Goal: Task Accomplishment & Management: Complete application form

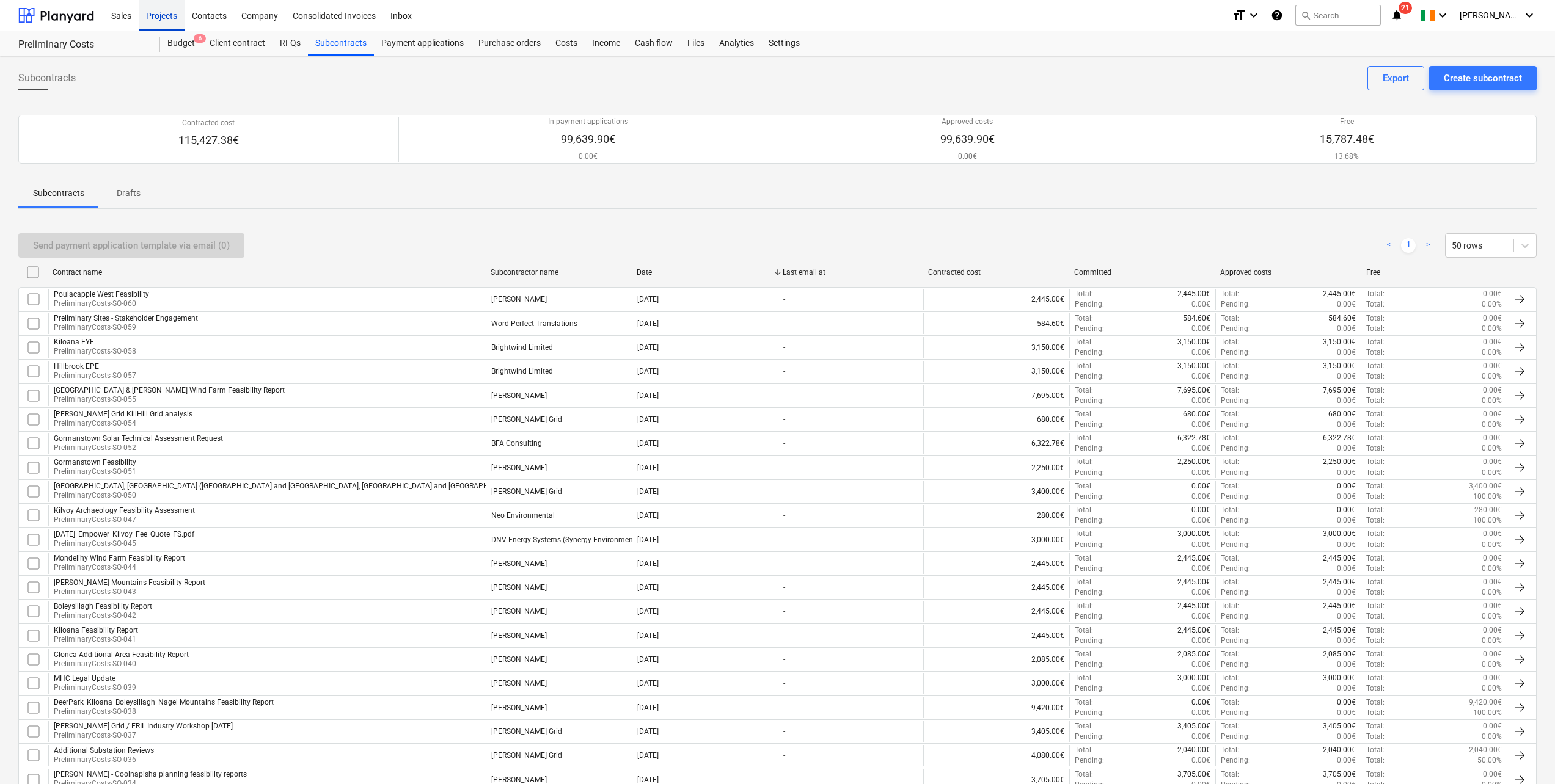
click at [154, 14] on div "Projects" at bounding box center [161, 14] width 46 height 31
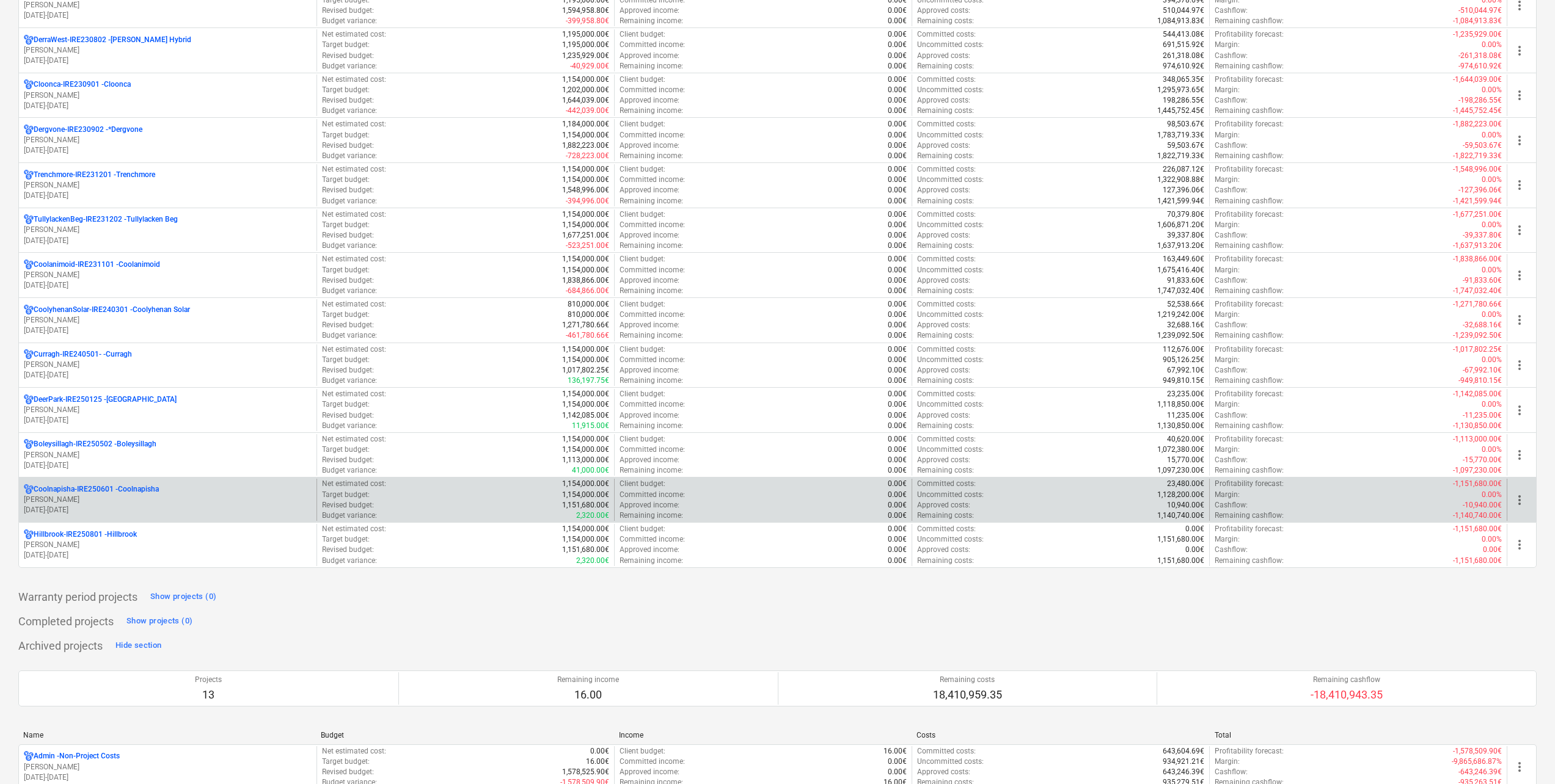
scroll to position [427, 0]
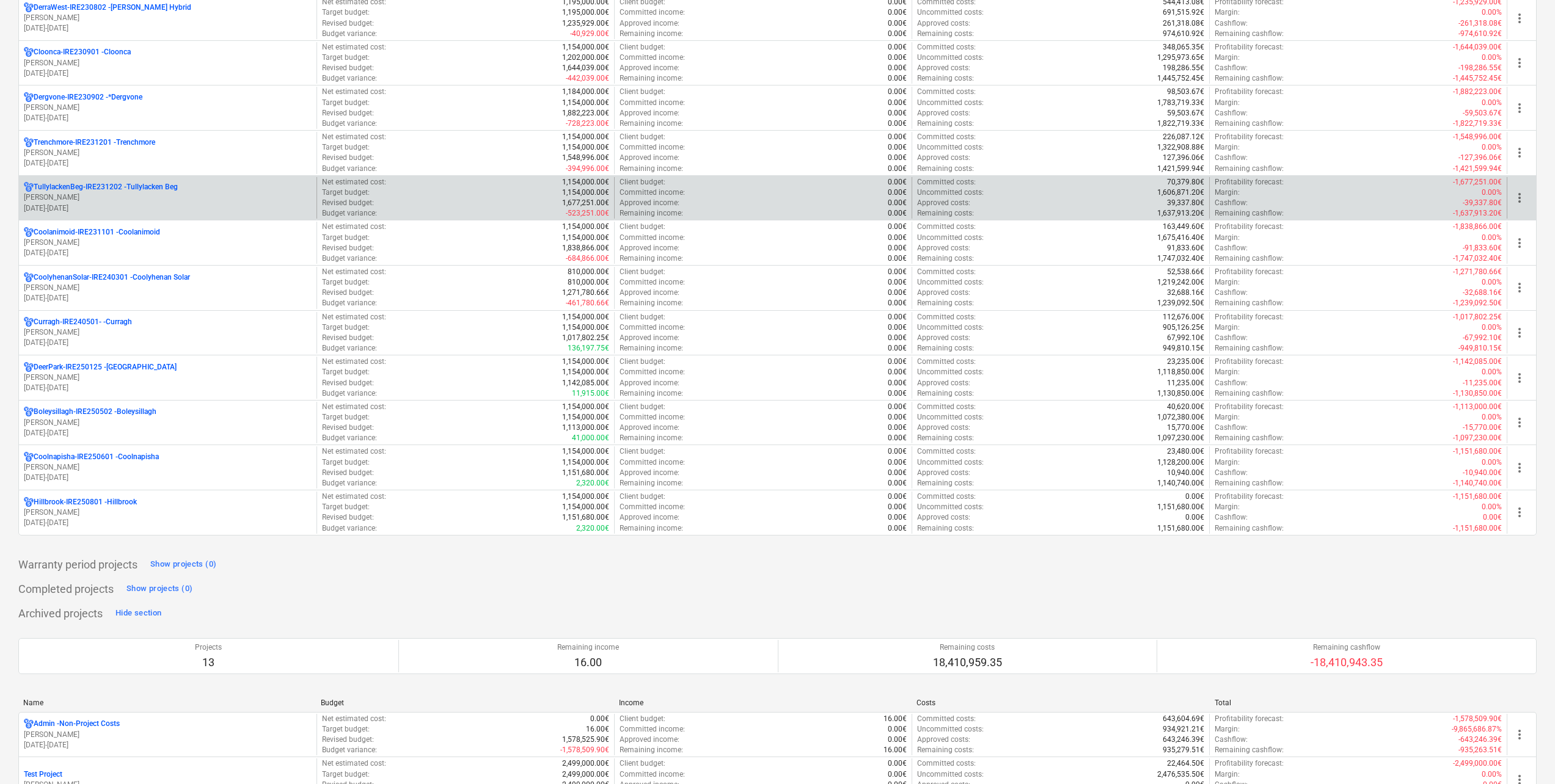
click at [144, 189] on p "TullylackenBeg-IRE231202 - Tullylacken Beg" at bounding box center [106, 188] width 144 height 11
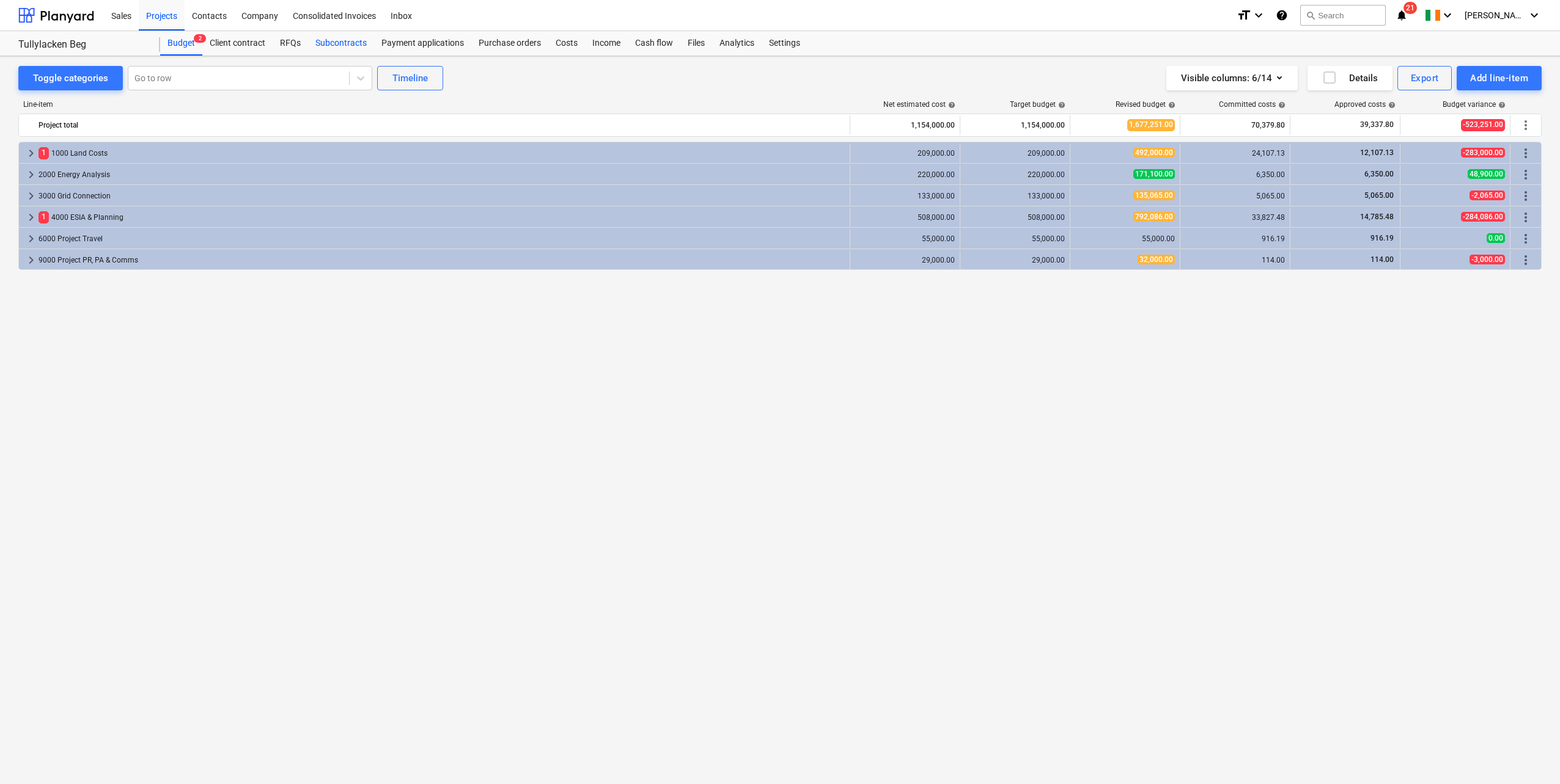
click at [332, 44] on div "Subcontracts" at bounding box center [340, 43] width 66 height 25
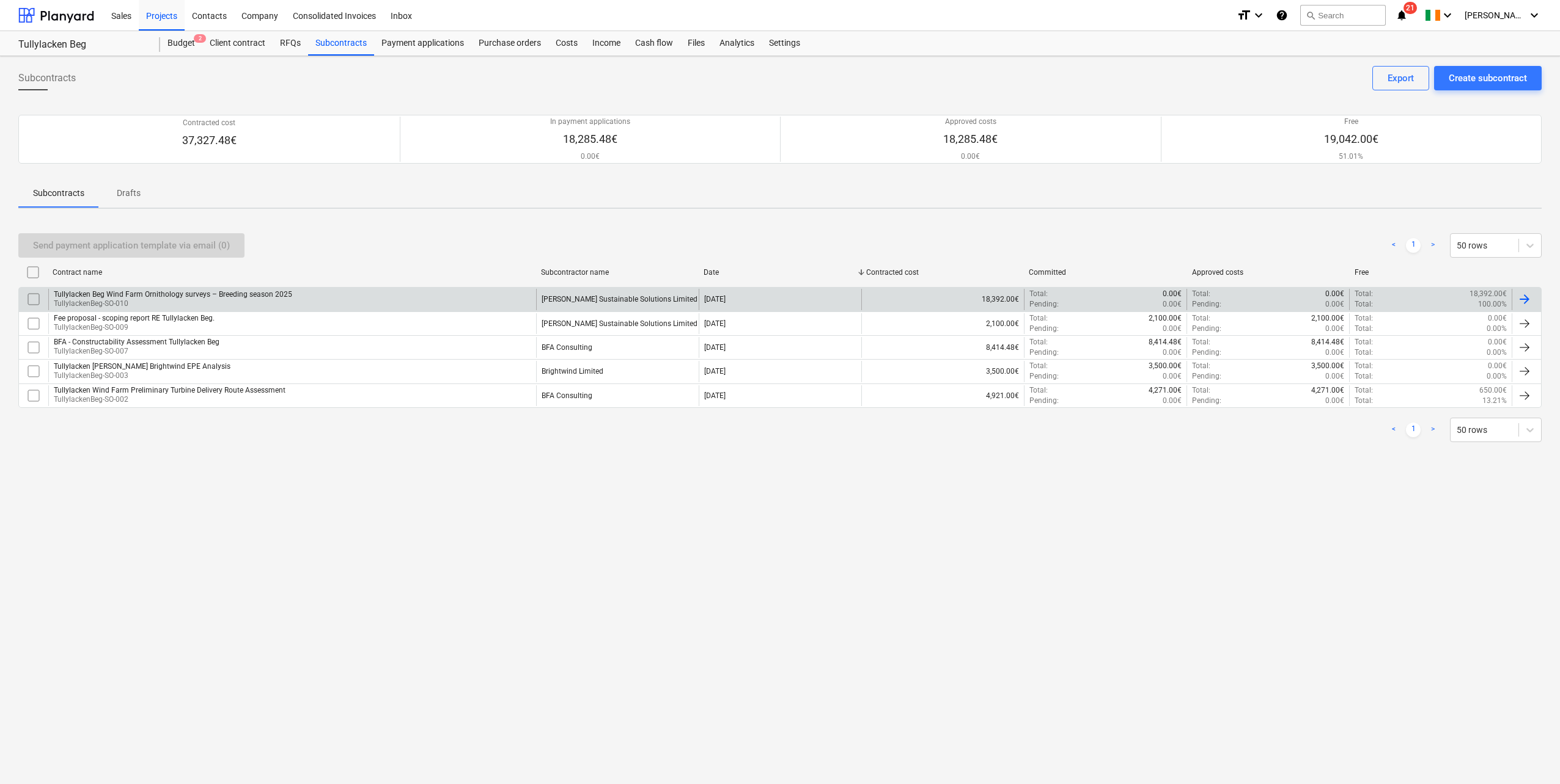
click at [444, 305] on div "Tullylacken Beg Wind Farm Ornithology surveys – Breeding season 2025 Tullylacke…" at bounding box center [292, 300] width 487 height 21
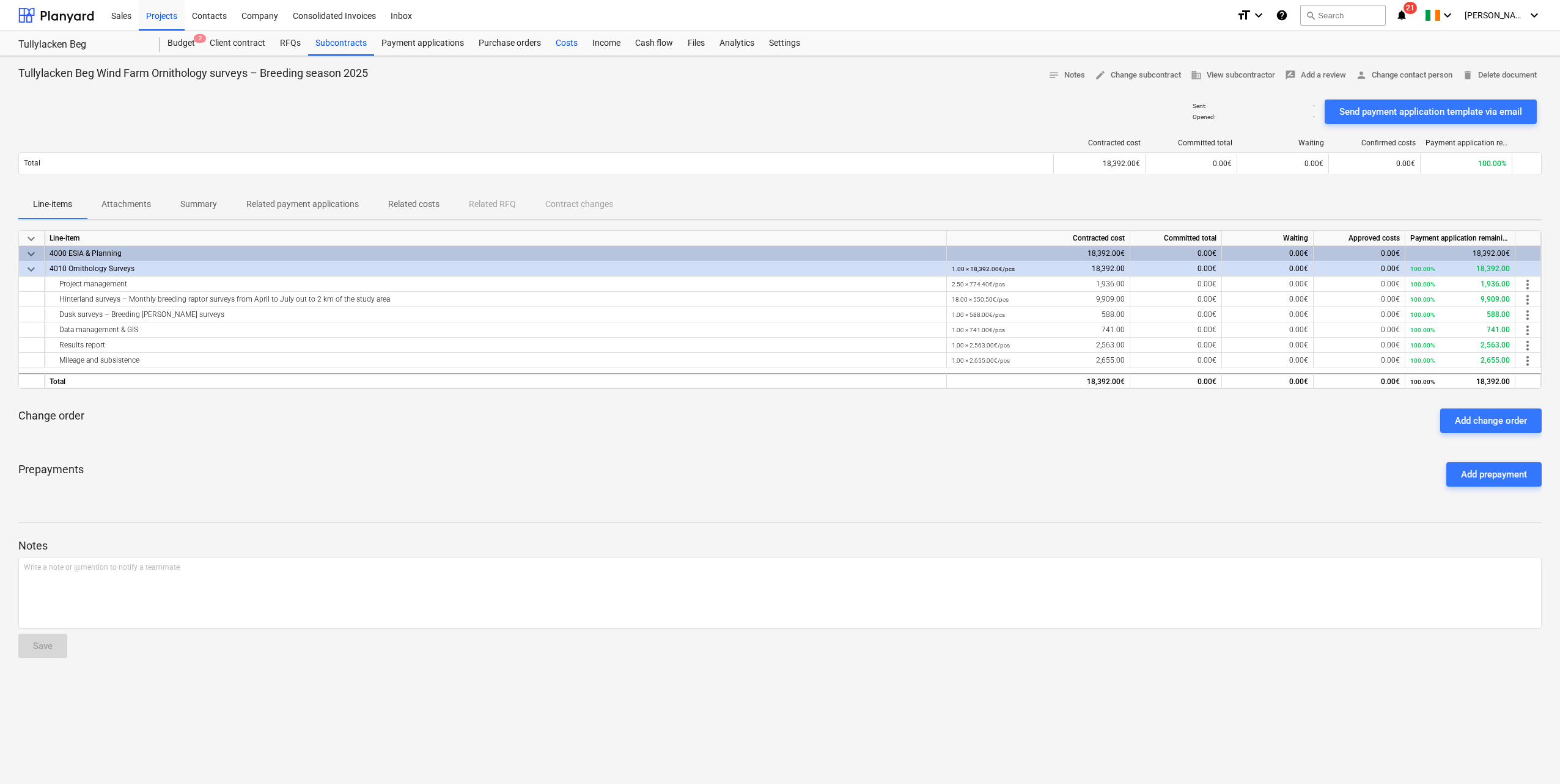
click at [569, 48] on div "Costs" at bounding box center [567, 43] width 37 height 25
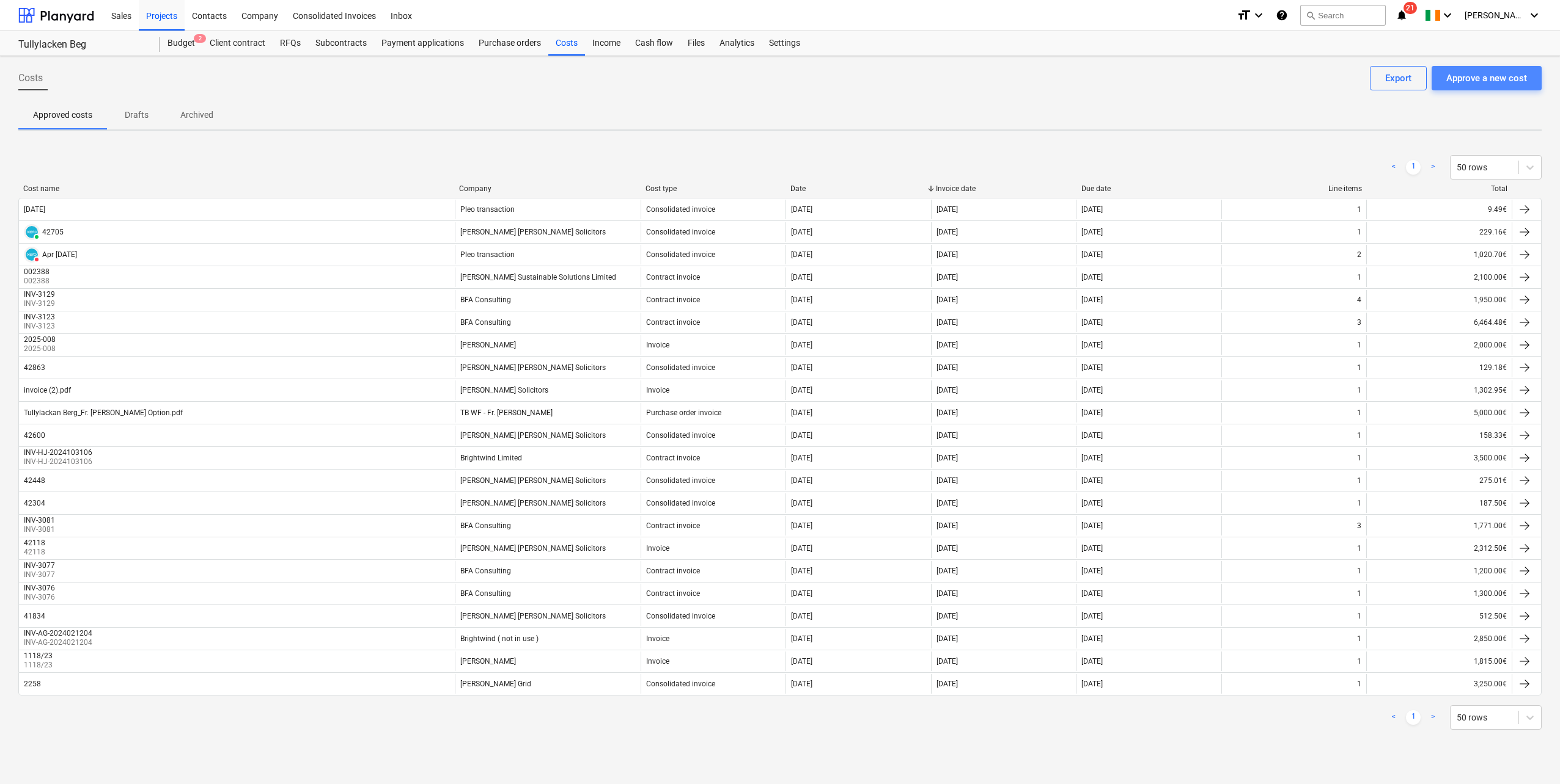
click at [1489, 79] on div "Approve a new cost" at bounding box center [1487, 78] width 81 height 16
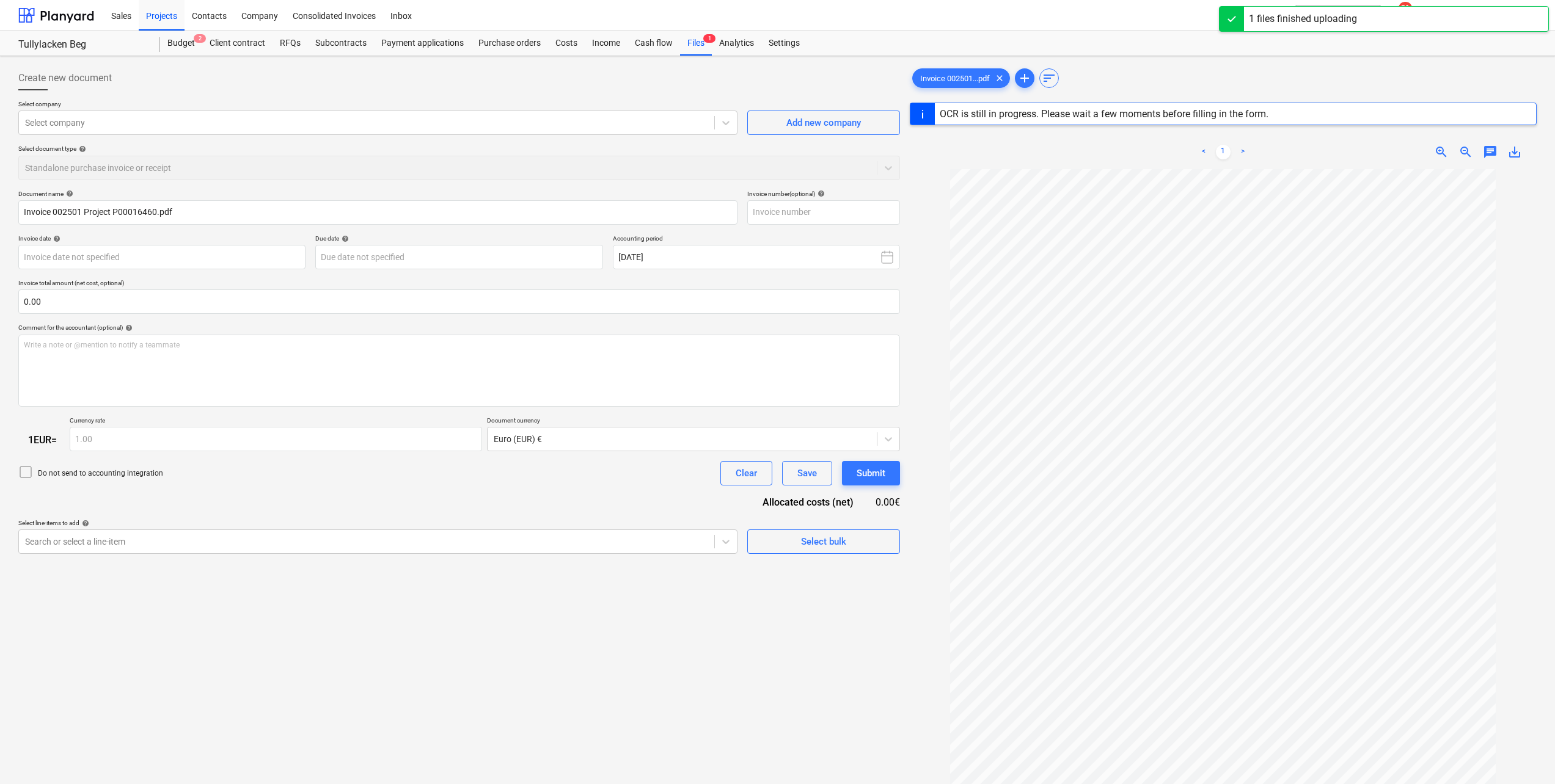
type input "002501"
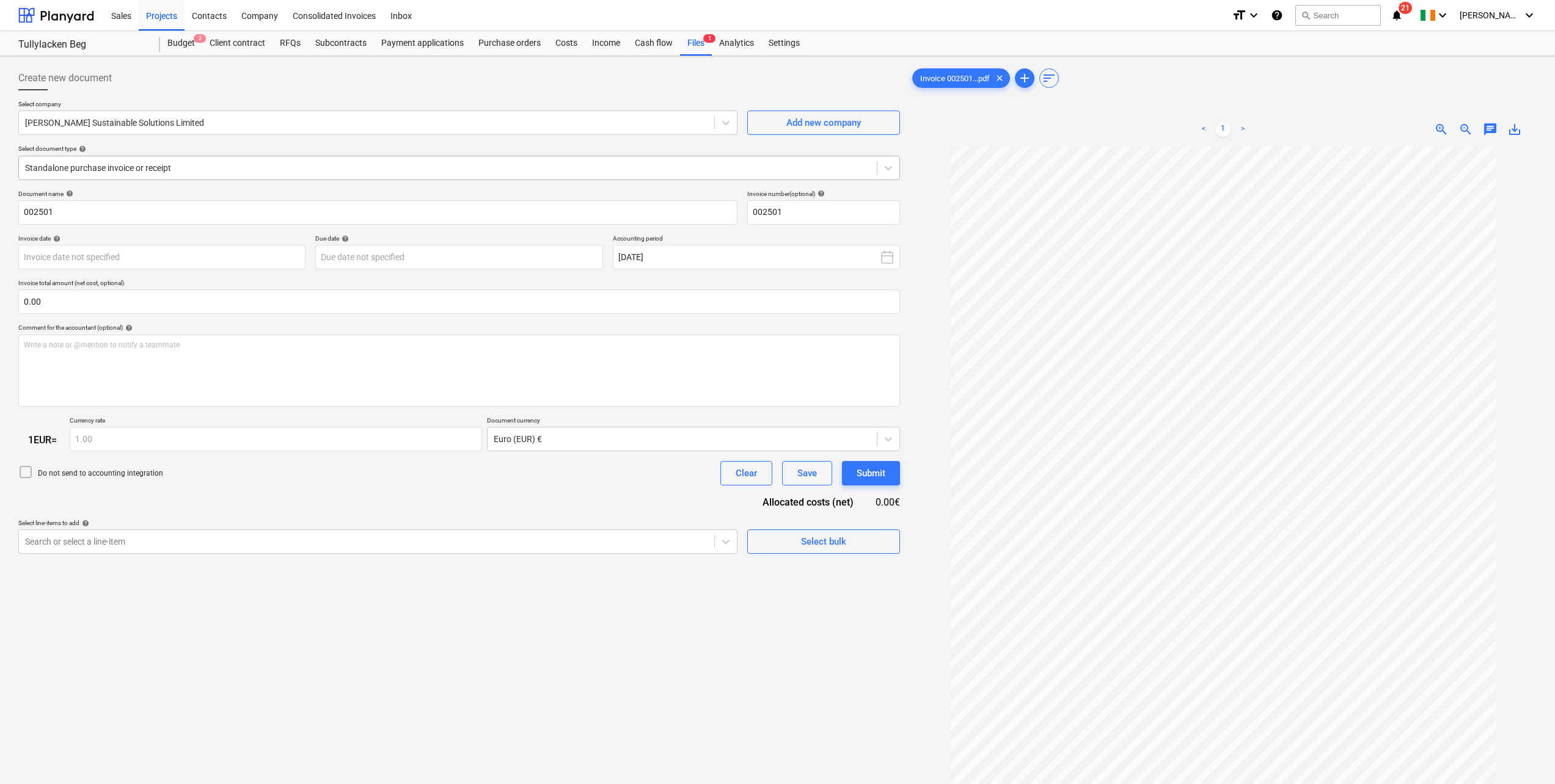
click at [174, 166] on div at bounding box center [448, 168] width 846 height 12
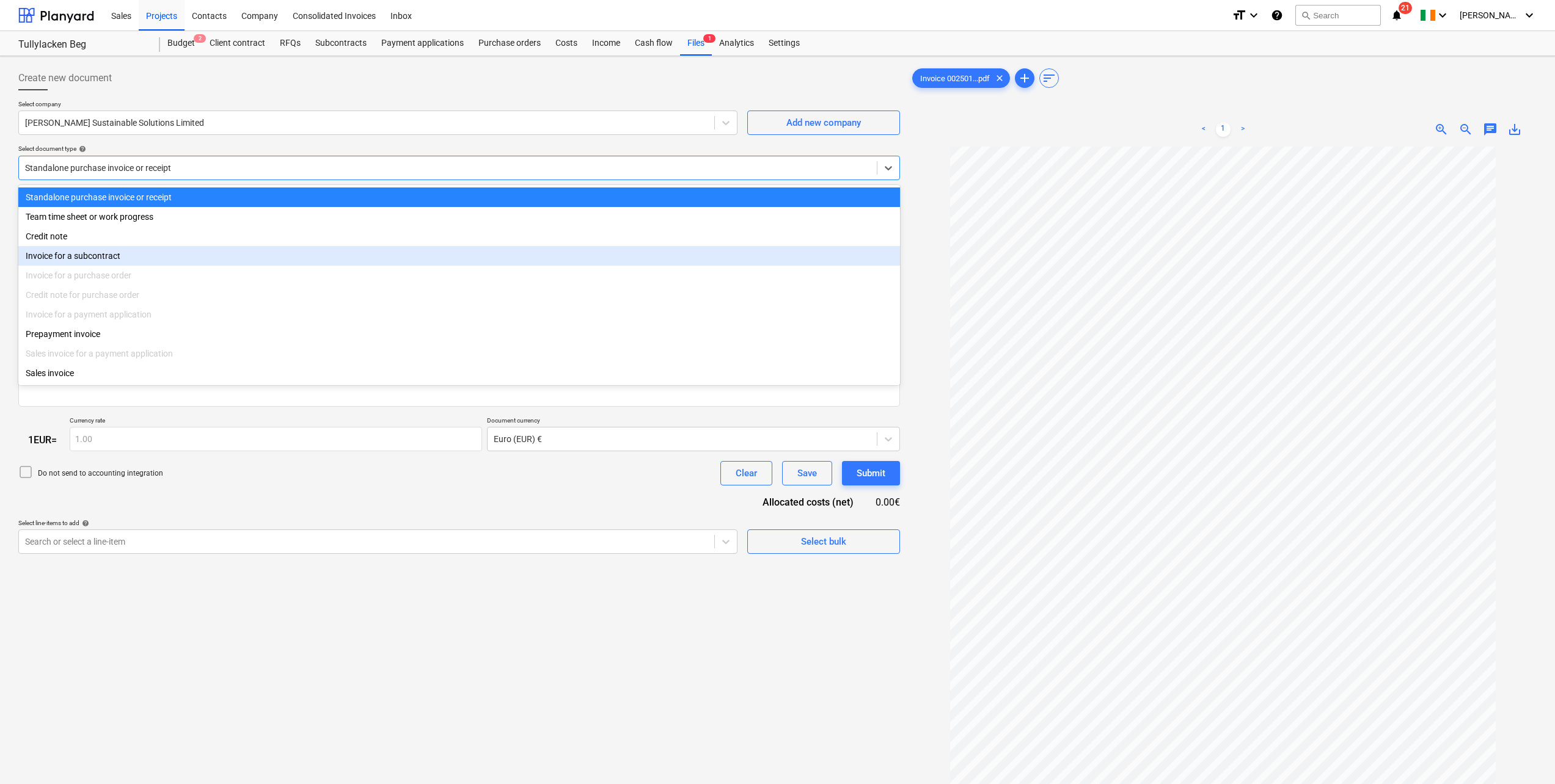
click at [137, 248] on div "Invoice for a subcontract" at bounding box center [459, 255] width 882 height 19
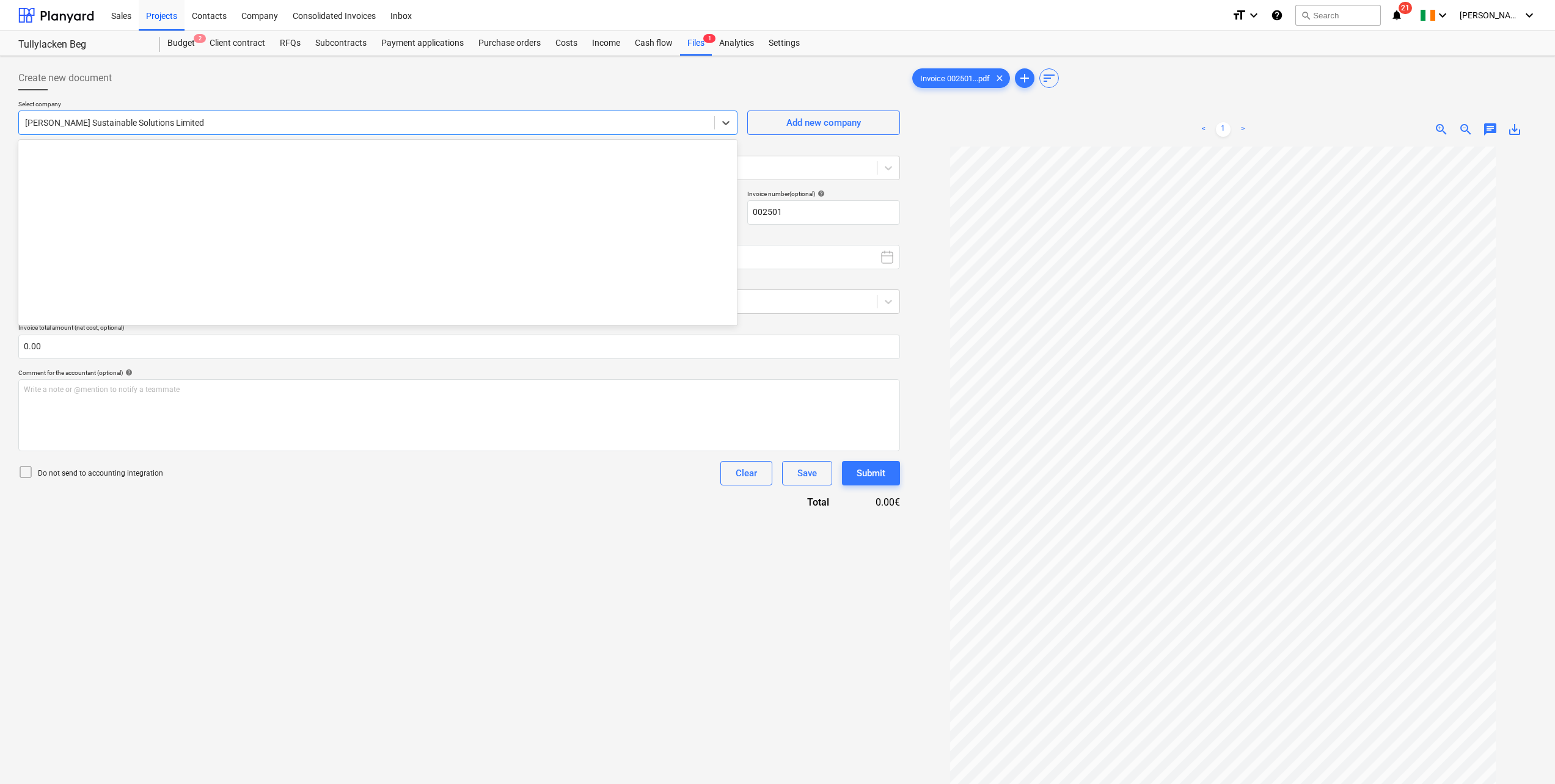
click at [114, 122] on div at bounding box center [366, 122] width 683 height 12
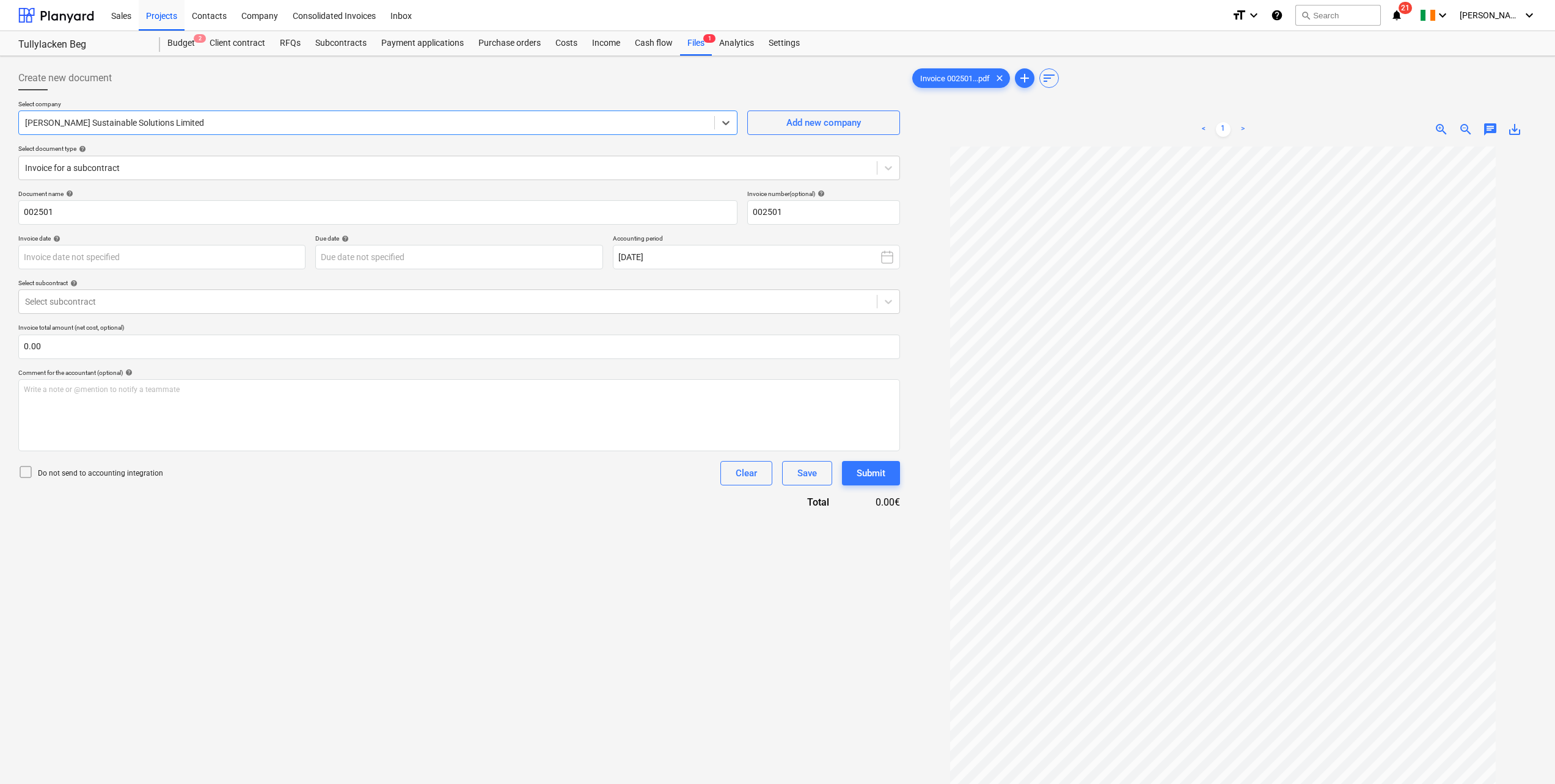
click at [114, 122] on div at bounding box center [366, 122] width 683 height 12
click at [198, 264] on body "Sales Projects Contacts Company Consolidated Invoices Inbox format_size keyboar…" at bounding box center [777, 392] width 1555 height 784
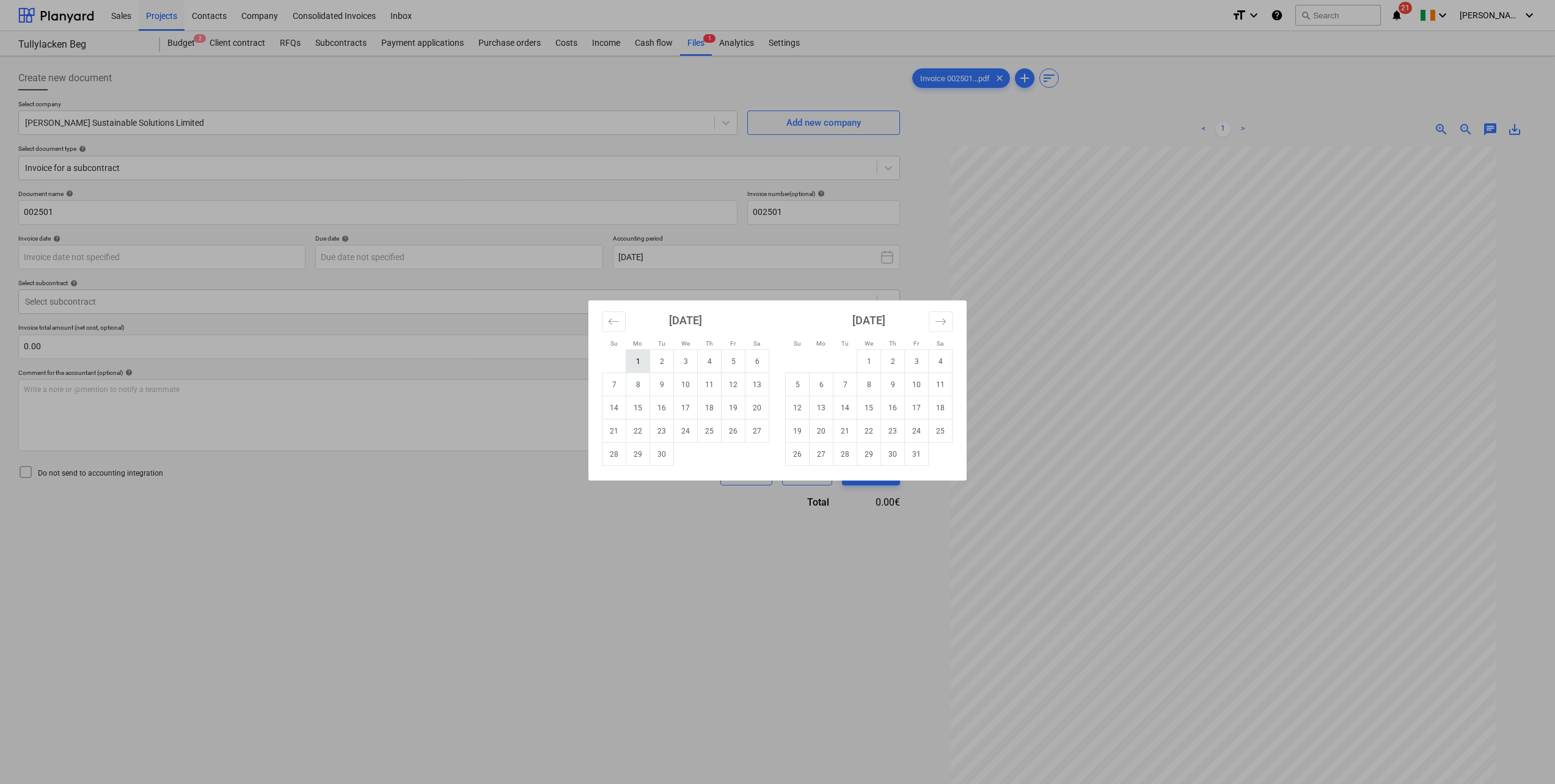
click at [638, 367] on td "1" at bounding box center [638, 361] width 24 height 23
type input "[DATE]"
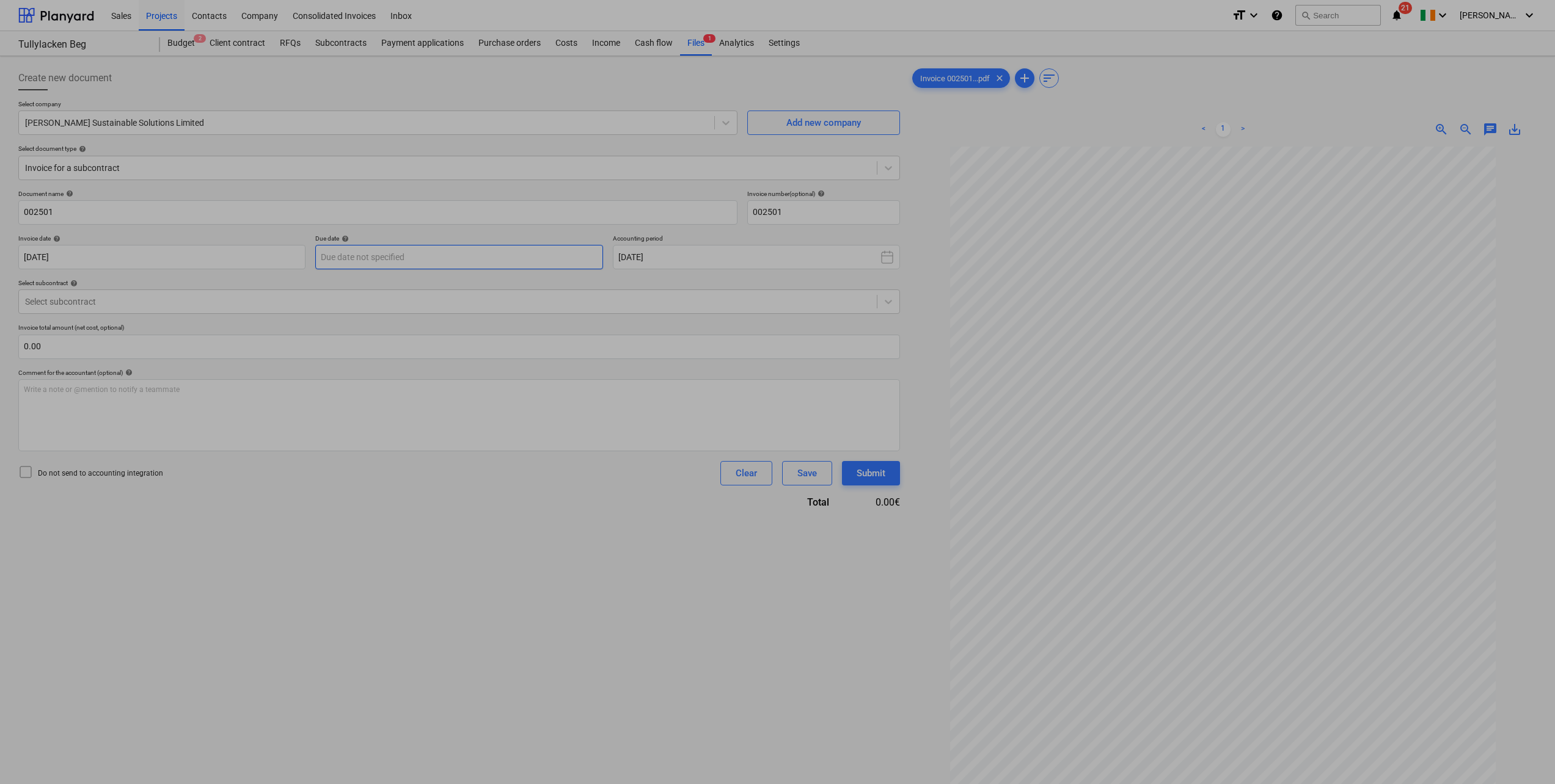
click at [389, 263] on body "Sales Projects Contacts Company Consolidated Invoices Inbox format_size keyboar…" at bounding box center [777, 392] width 1555 height 784
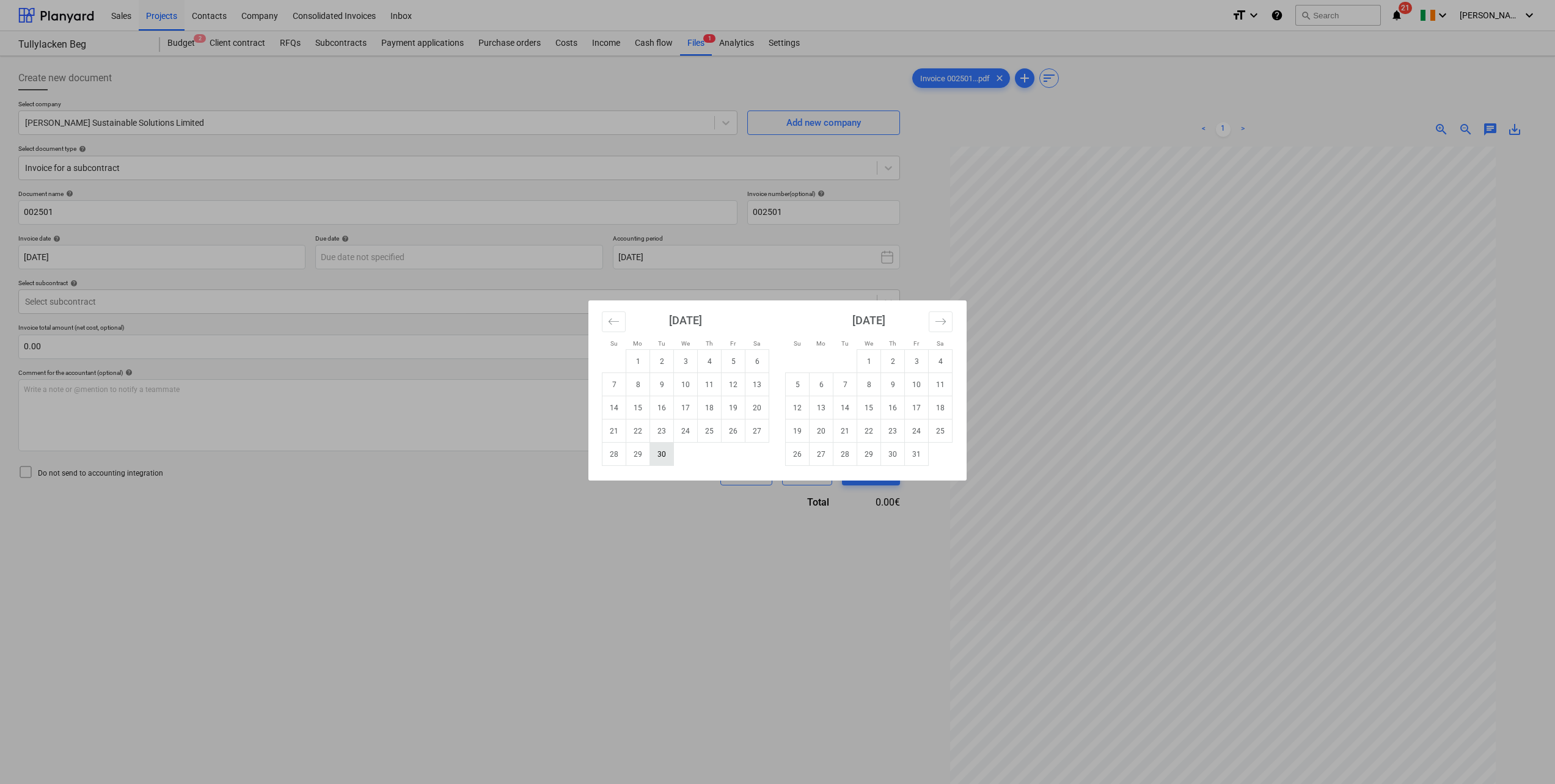
click at [656, 461] on td "30" at bounding box center [662, 455] width 24 height 23
type input "[DATE]"
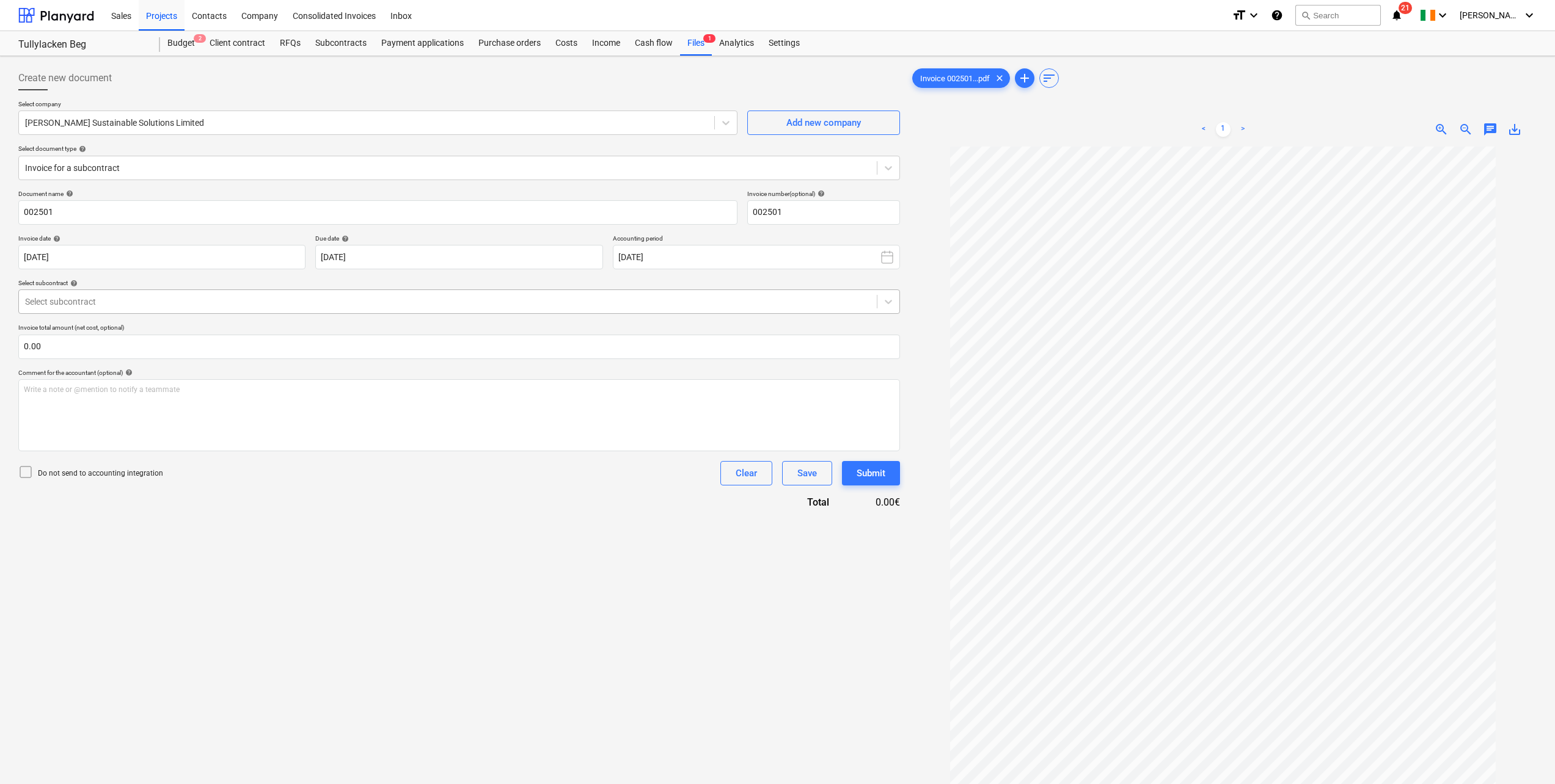
click at [183, 296] on div at bounding box center [448, 302] width 846 height 12
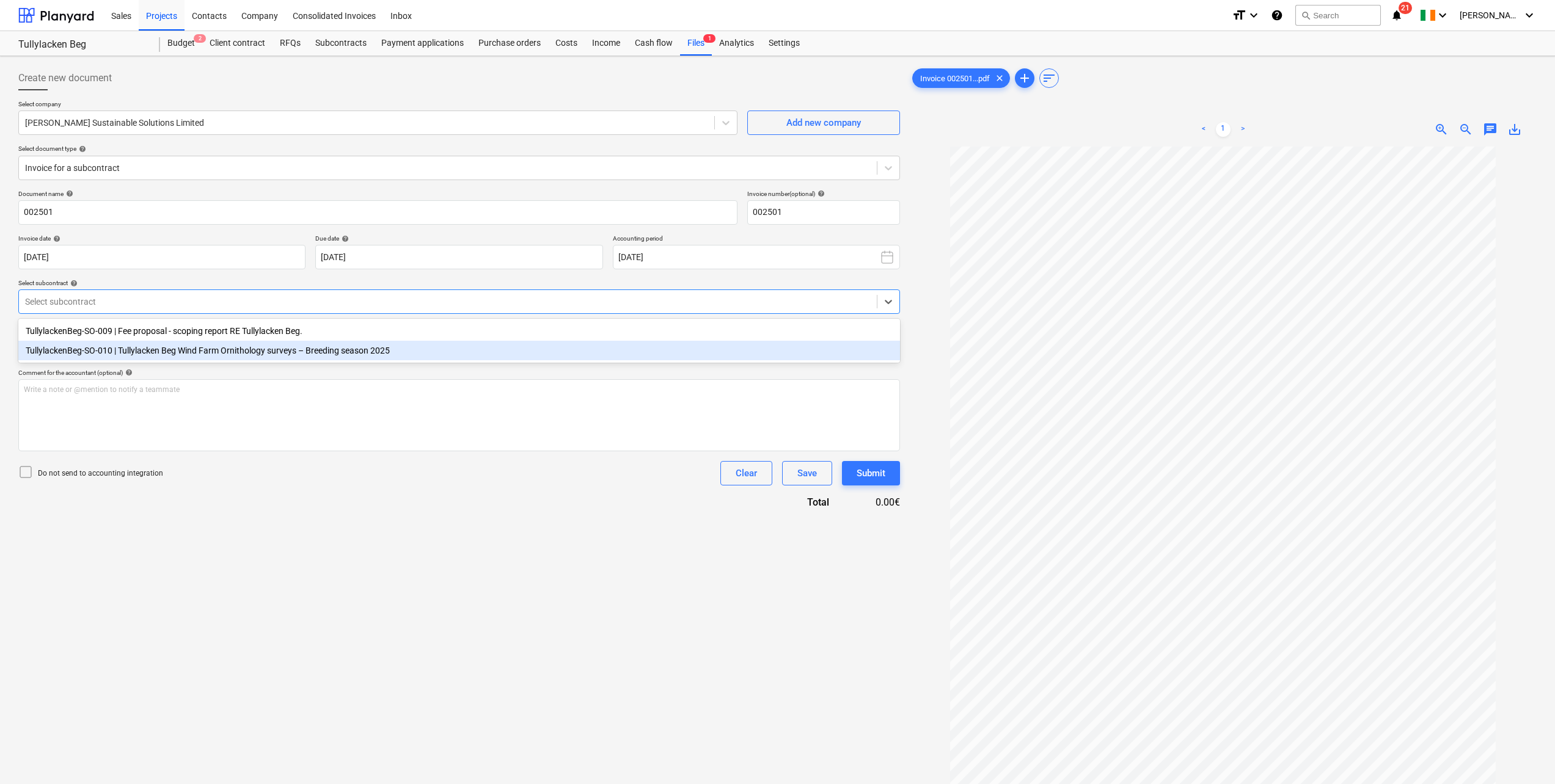
click at [140, 356] on div "TullylackenBeg-SO-010 | Tullylacken Beg Wind Farm Ornithology surveys – Breedin…" at bounding box center [459, 351] width 882 height 19
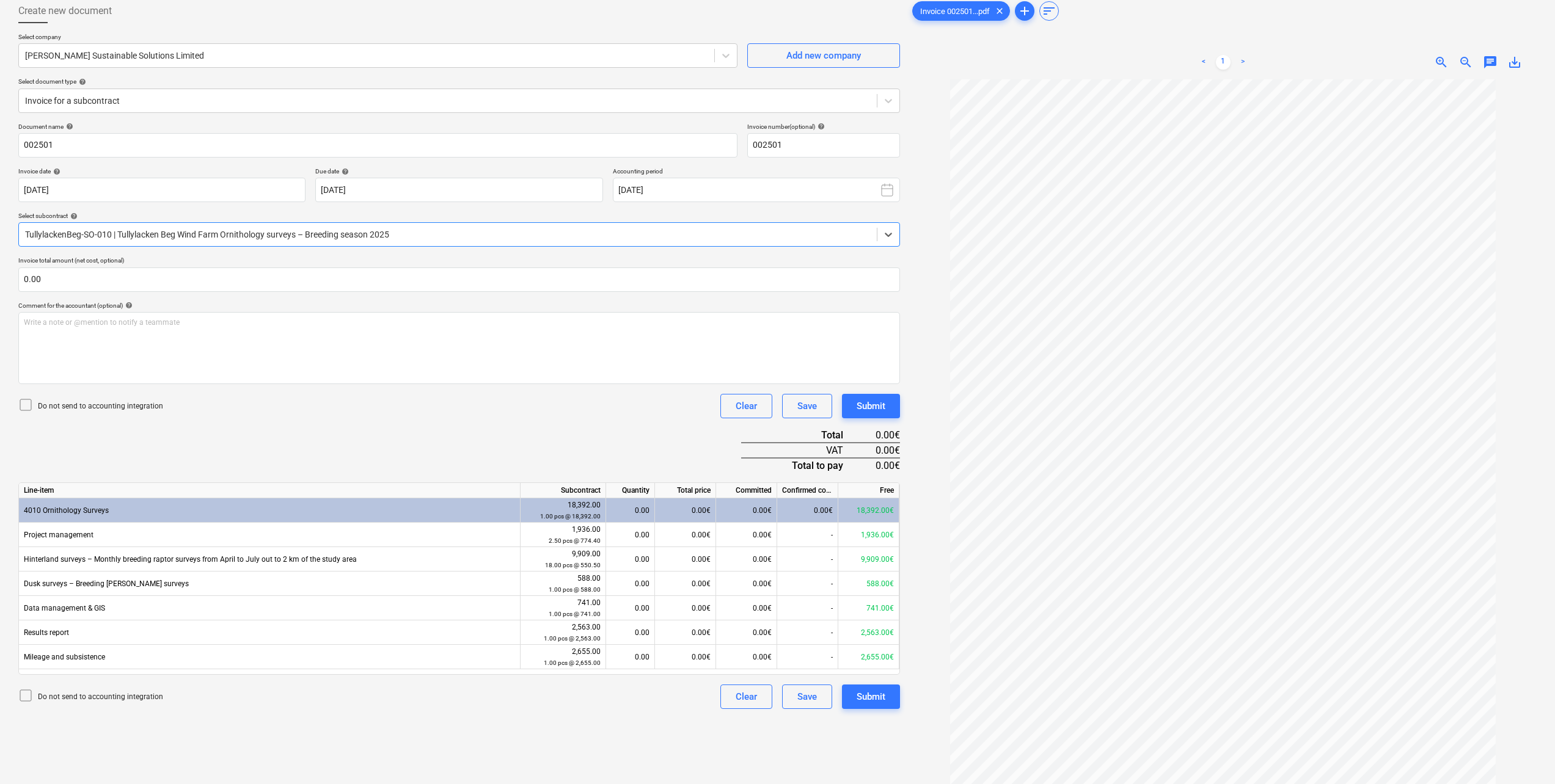
scroll to position [122, 0]
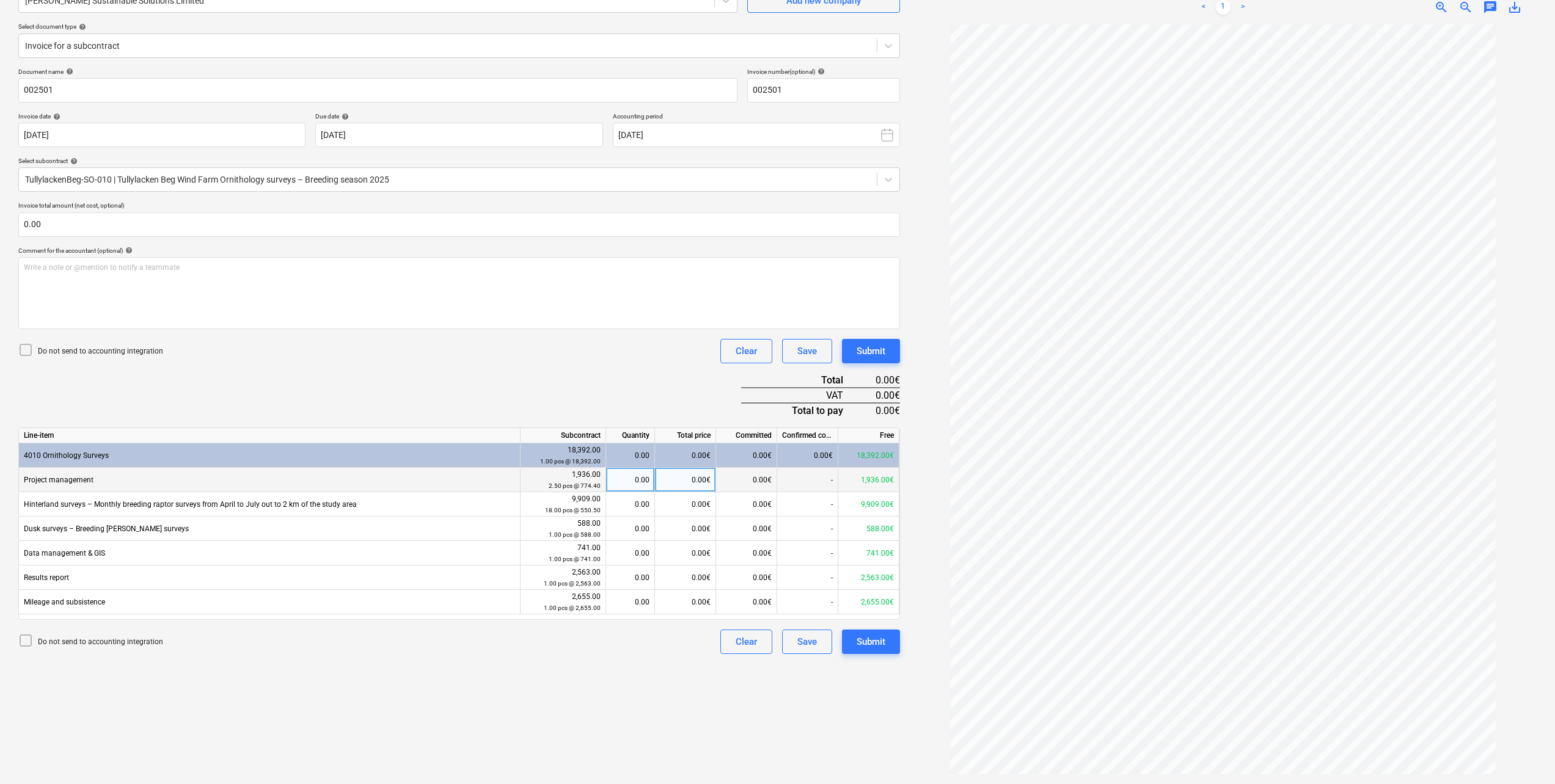
click at [678, 481] on div "0.00€" at bounding box center [685, 480] width 61 height 25
type input "1368"
click at [596, 380] on div "Document name help 002501 Invoice number (optional) help 002501 Invoice date he…" at bounding box center [459, 361] width 882 height 587
click at [704, 507] on div "0.00€" at bounding box center [685, 505] width 61 height 25
type input "6423.5"
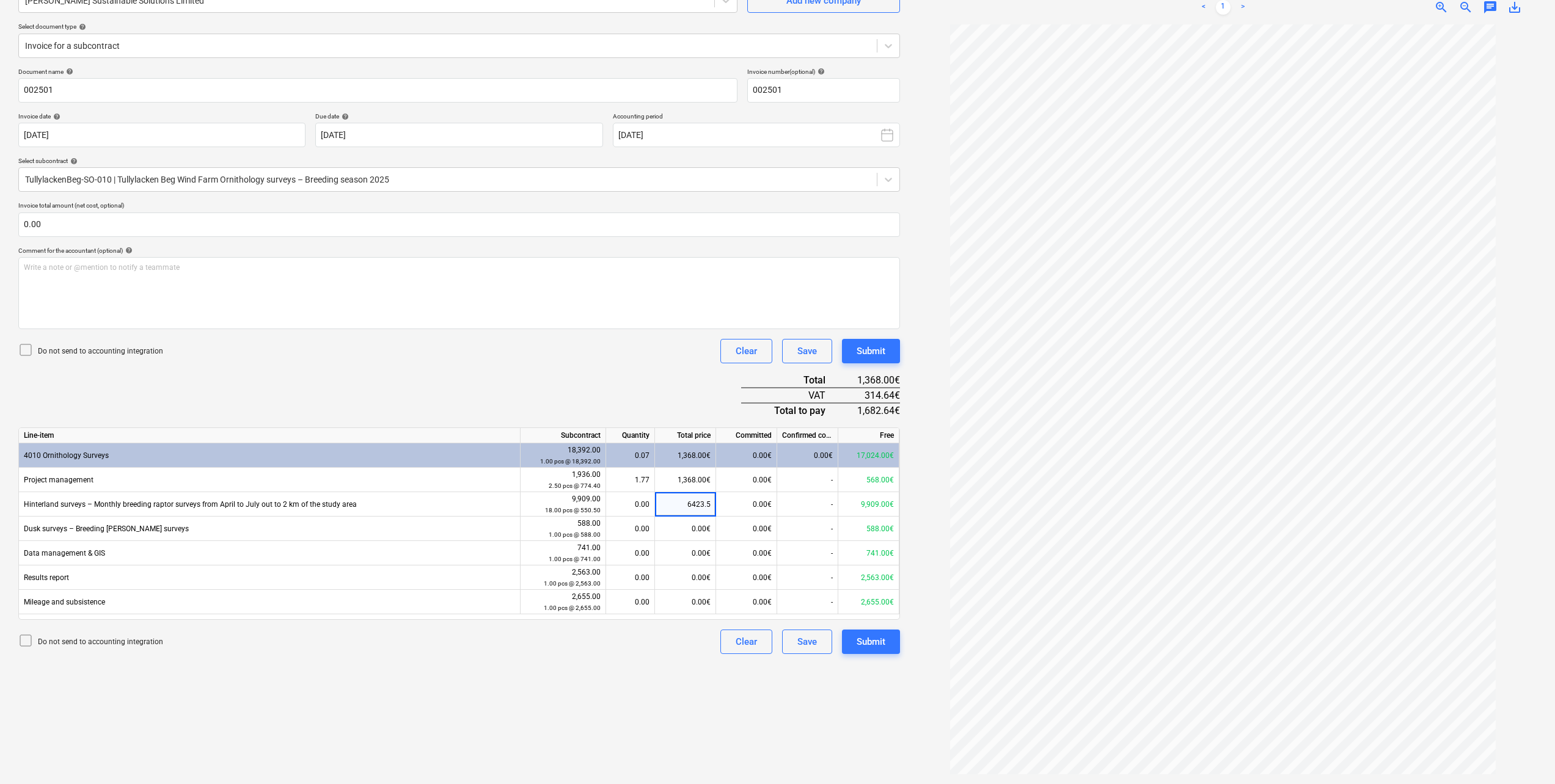
click at [566, 376] on div "Document name help 002501 Invoice number (optional) help 002501 Invoice date he…" at bounding box center [459, 361] width 882 height 587
click at [685, 522] on div "0.00€" at bounding box center [685, 529] width 61 height 25
type input "588"
click at [603, 378] on div "Document name help 002501 Invoice number (optional) help 002501 Invoice date he…" at bounding box center [459, 361] width 882 height 587
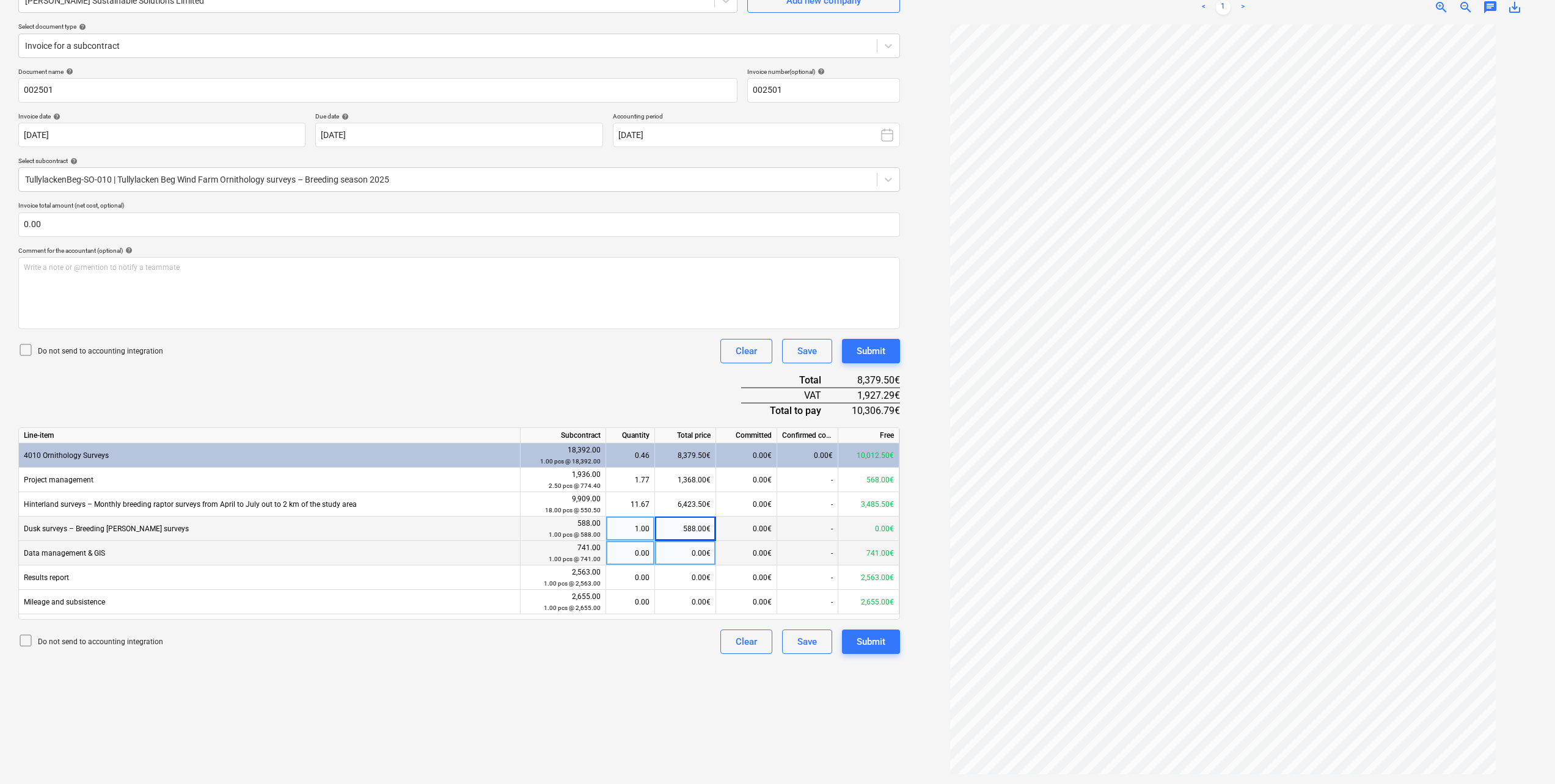
click at [701, 552] on div "0.00€" at bounding box center [685, 553] width 61 height 25
type input "370.5"
click at [597, 383] on div "Document name help 002501 Invoice number (optional) help 002501 Invoice date he…" at bounding box center [459, 361] width 882 height 587
click at [685, 601] on div "0.00€" at bounding box center [685, 603] width 61 height 25
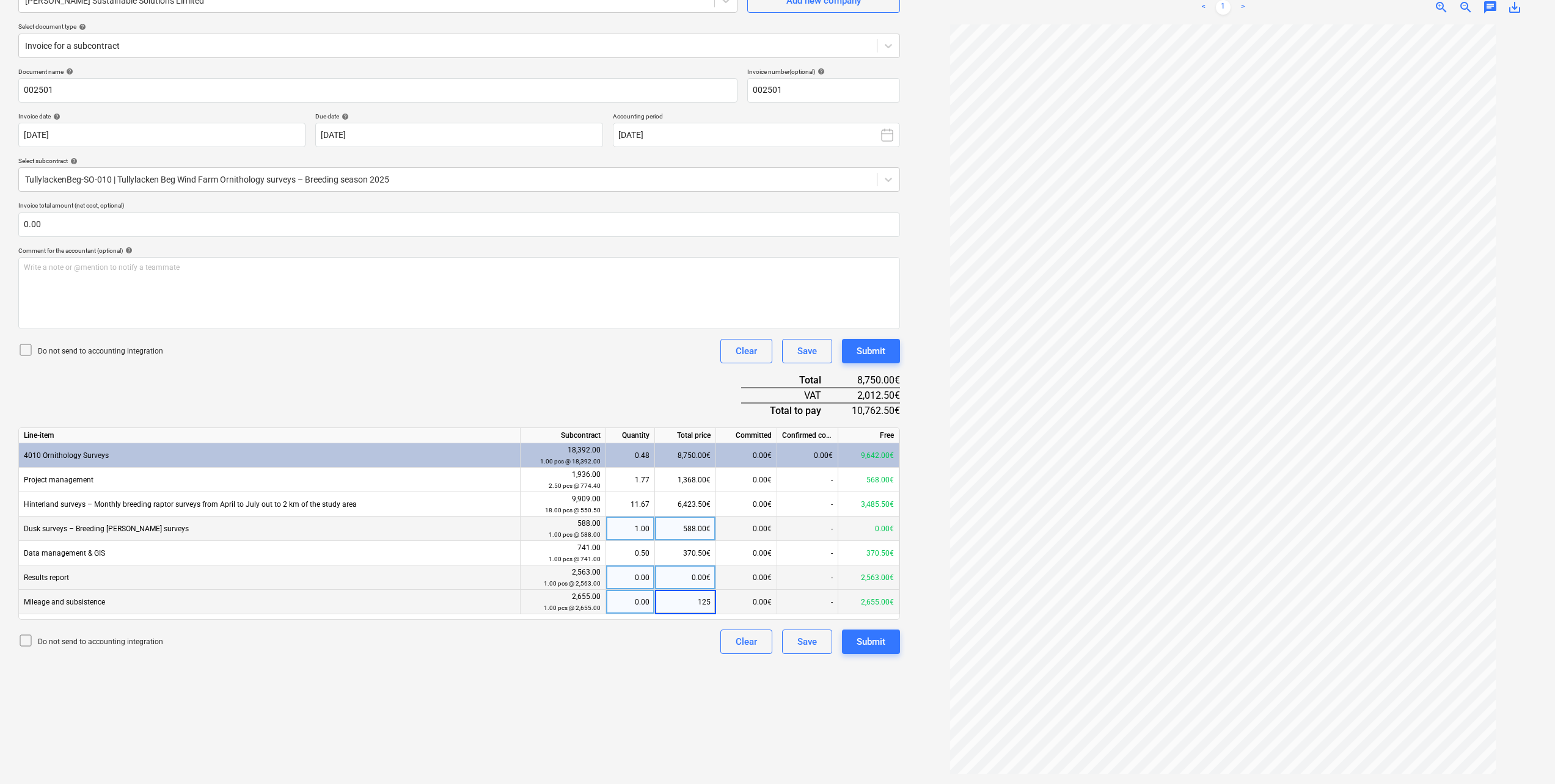
type input "1250"
click at [509, 648] on div "Do not send to accounting integration Clear Save Submit" at bounding box center [459, 642] width 882 height 25
click at [880, 642] on div "Submit" at bounding box center [870, 642] width 29 height 16
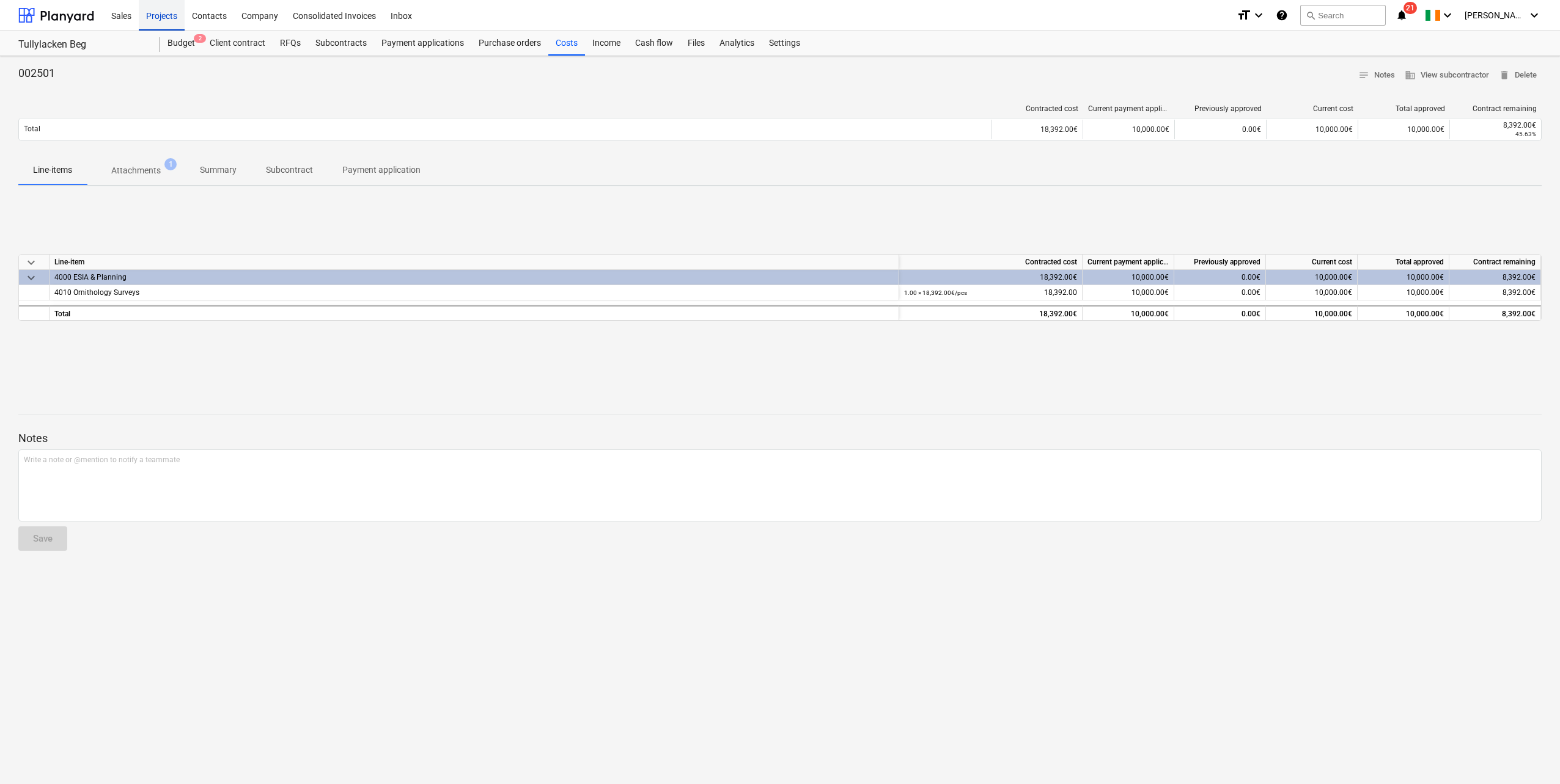
click at [172, 21] on div "Projects" at bounding box center [161, 14] width 46 height 31
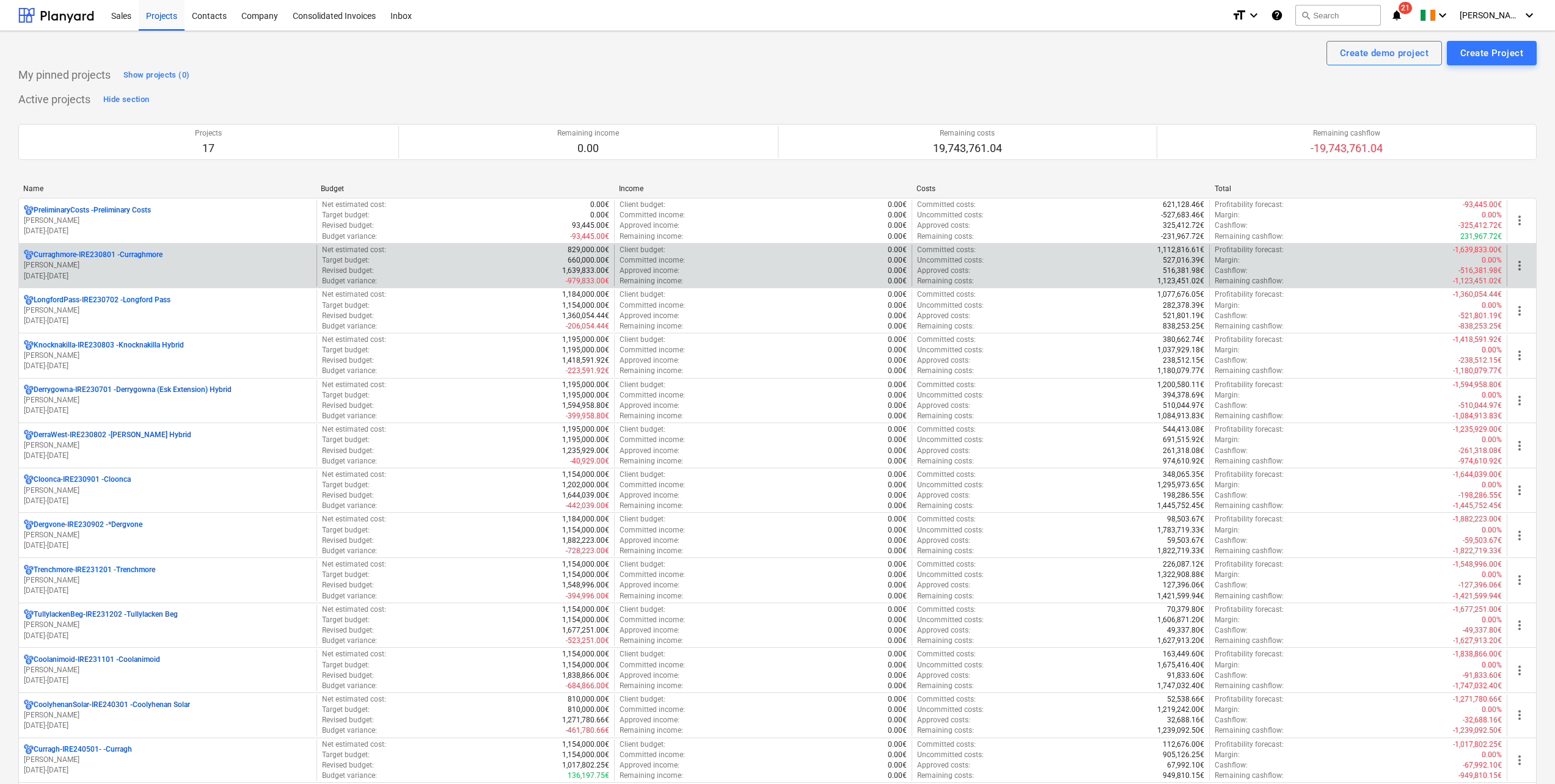
click at [143, 256] on p "Curraghmore-IRE230801 - [GEOGRAPHIC_DATA]" at bounding box center [98, 255] width 129 height 11
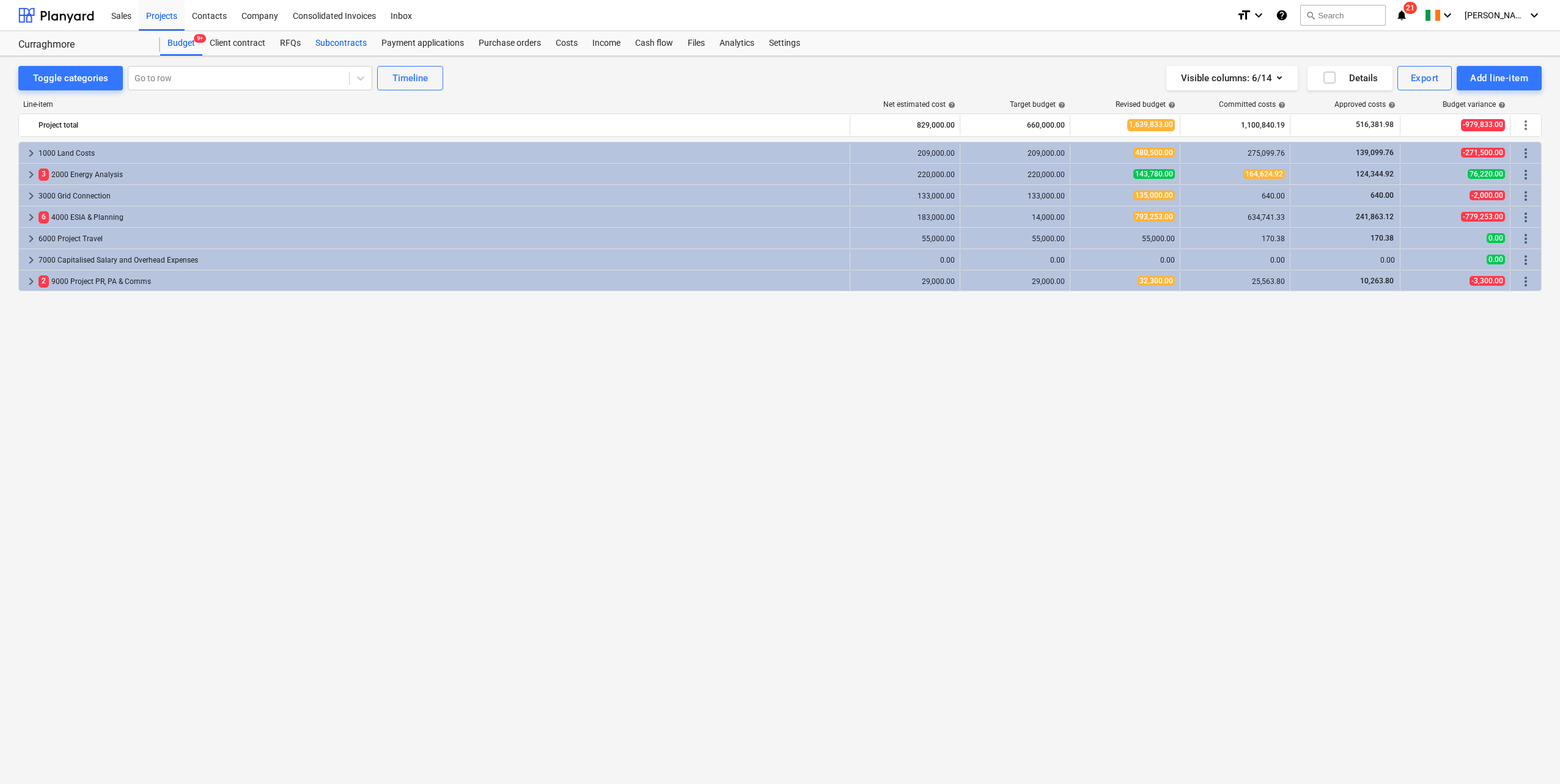
click at [353, 43] on div "Subcontracts" at bounding box center [340, 43] width 66 height 25
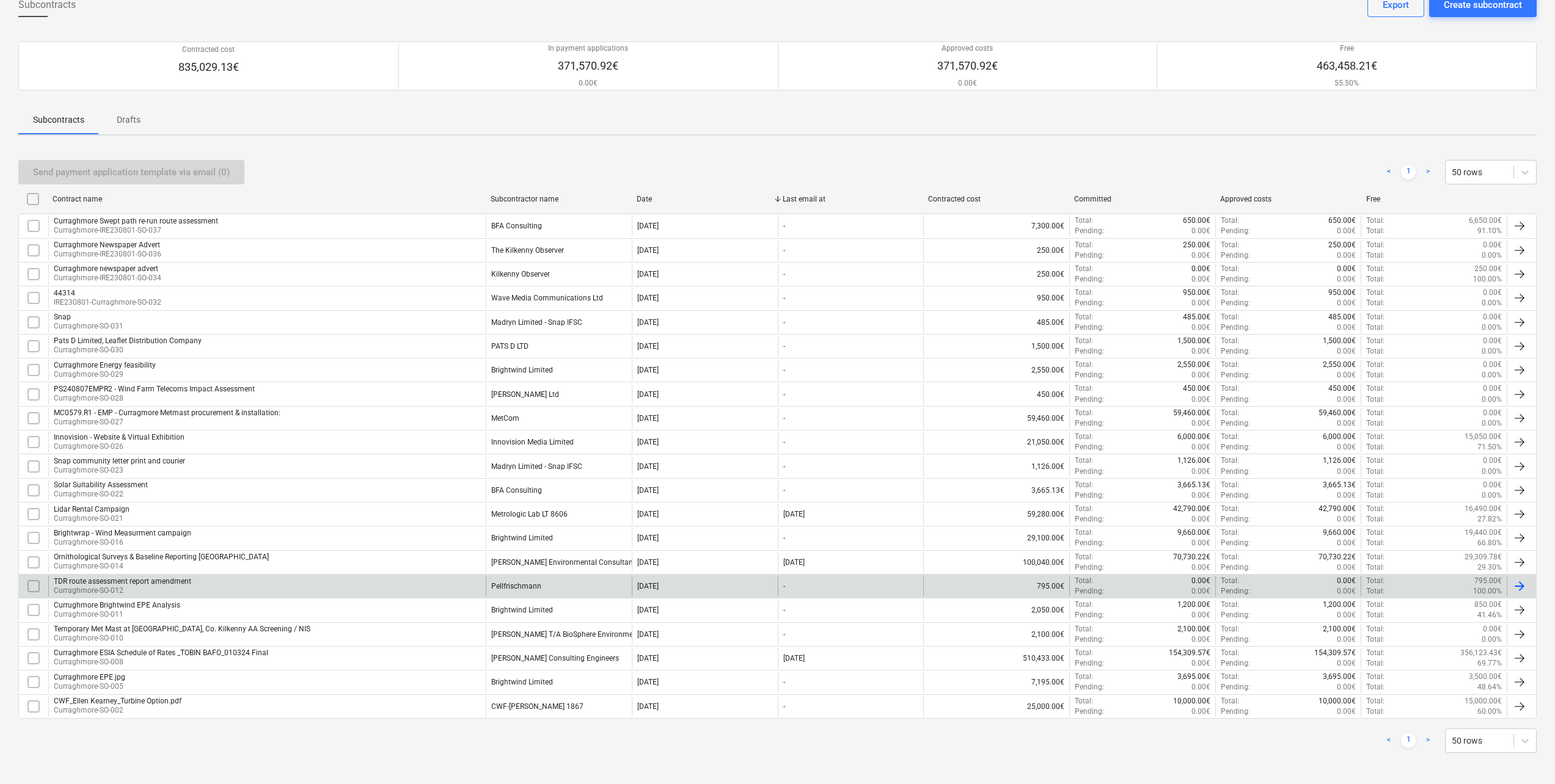
scroll to position [77, 0]
